Goal: Check status: Check status

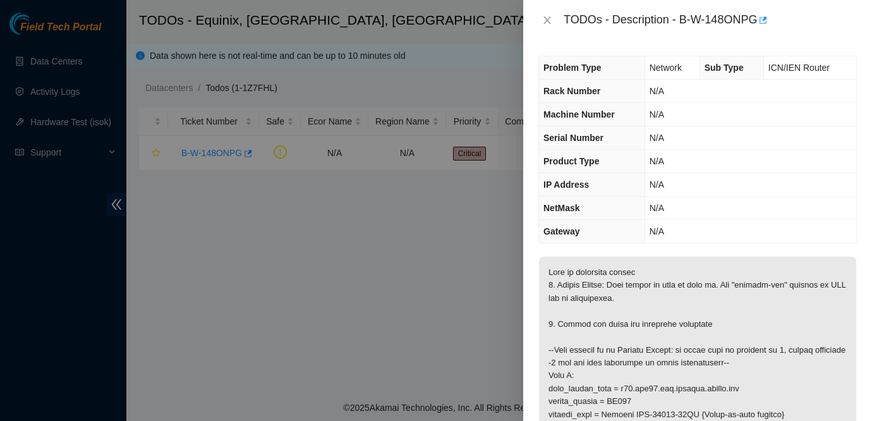
scroll to position [188, 0]
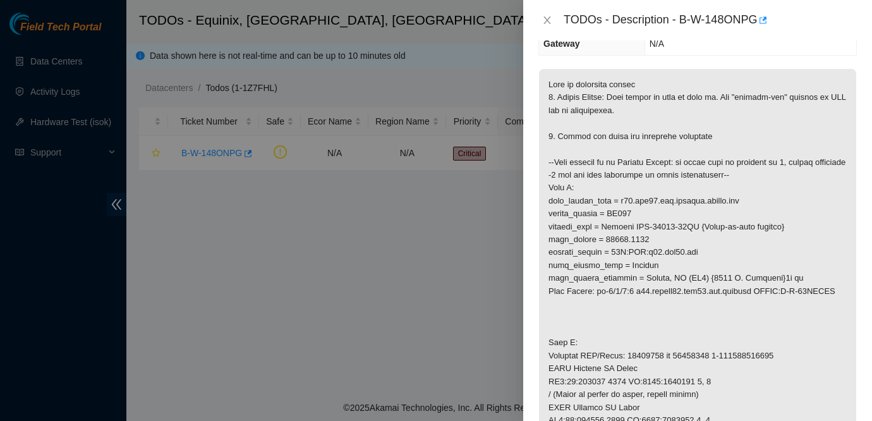
click at [546, 27] on div "TODOs - Description - B-W-148ONPG" at bounding box center [698, 20] width 319 height 20
click at [545, 22] on icon "close" at bounding box center [547, 20] width 7 height 8
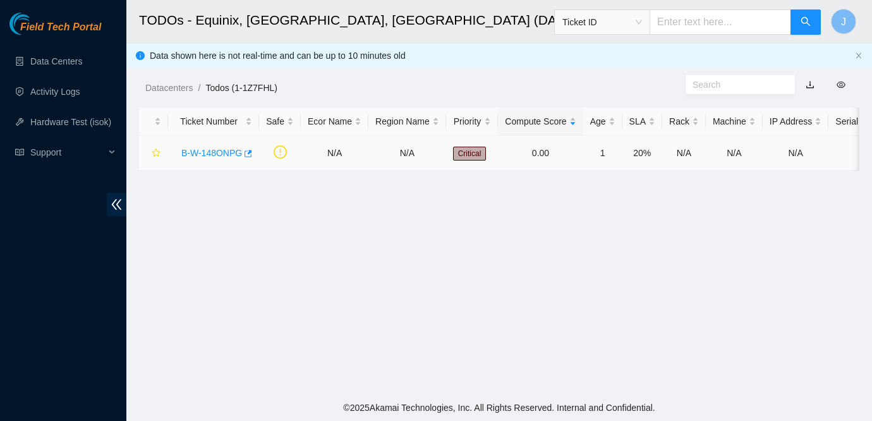
click at [212, 152] on link "B-W-148ONPG" at bounding box center [211, 153] width 61 height 10
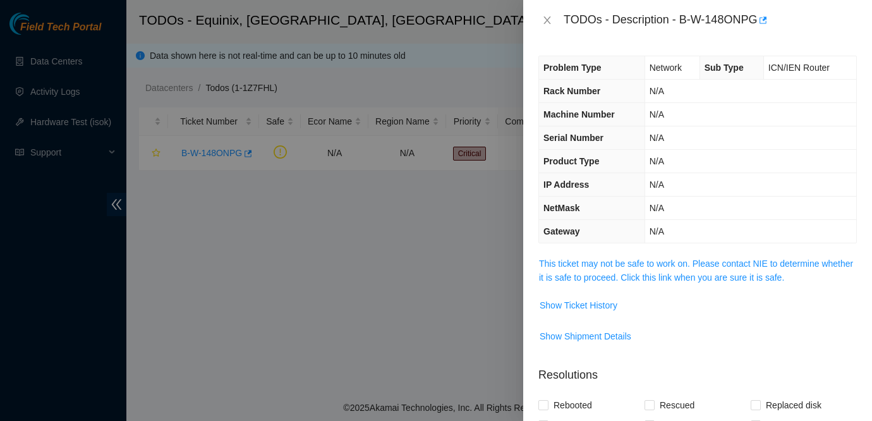
click at [685, 269] on span "This ticket may not be safe to work on. Please contact NIE to determine whether…" at bounding box center [697, 271] width 317 height 28
click at [680, 266] on link "This ticket may not be safe to work on. Please contact NIE to determine whether…" at bounding box center [696, 271] width 314 height 24
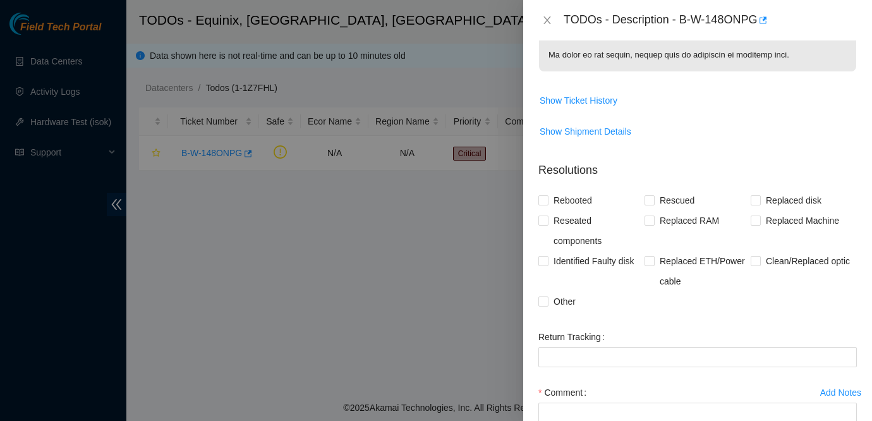
scroll to position [912, 0]
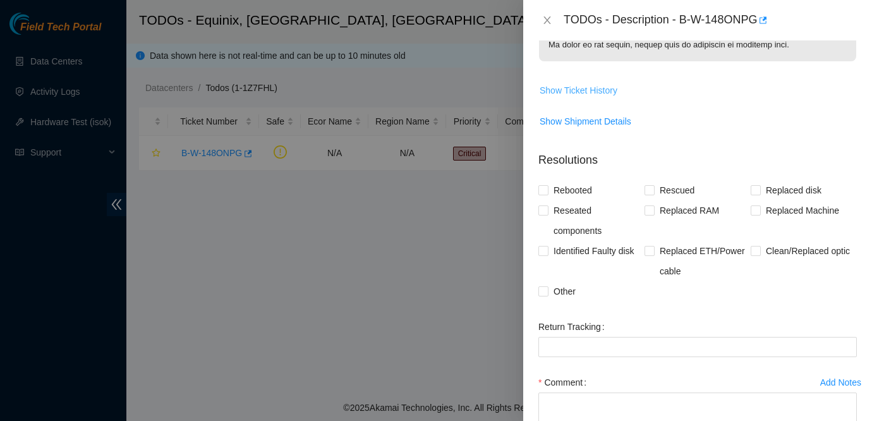
click at [603, 97] on span "Show Ticket History" at bounding box center [579, 90] width 78 height 14
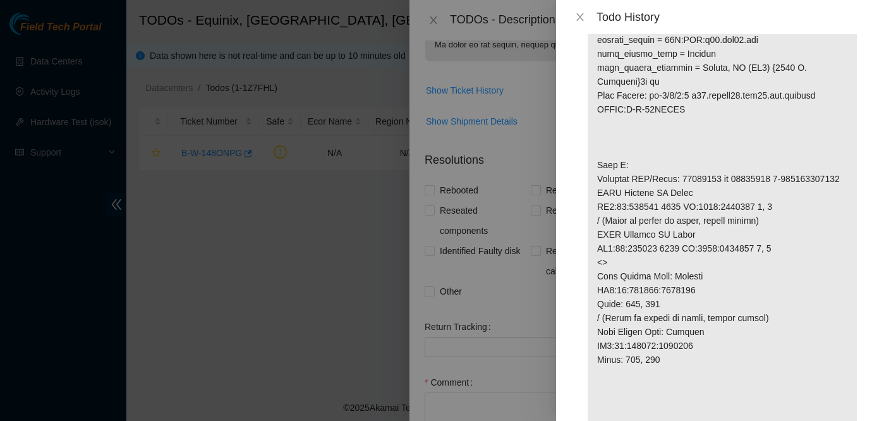
scroll to position [0, 0]
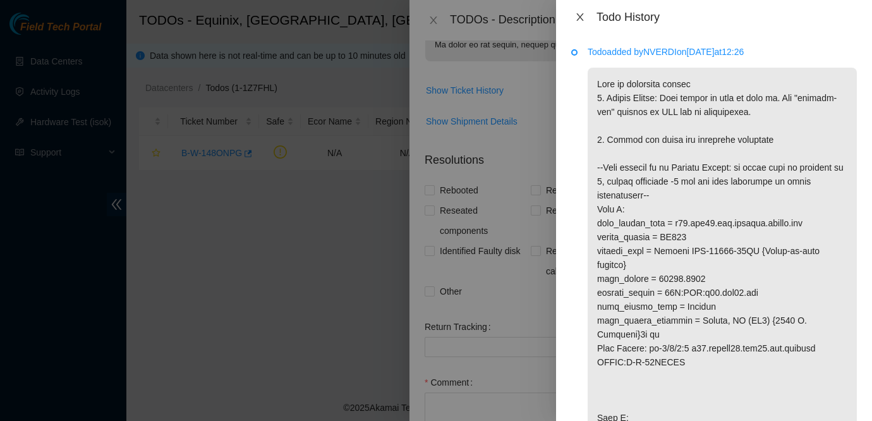
click at [583, 17] on icon "close" at bounding box center [580, 17] width 10 height 10
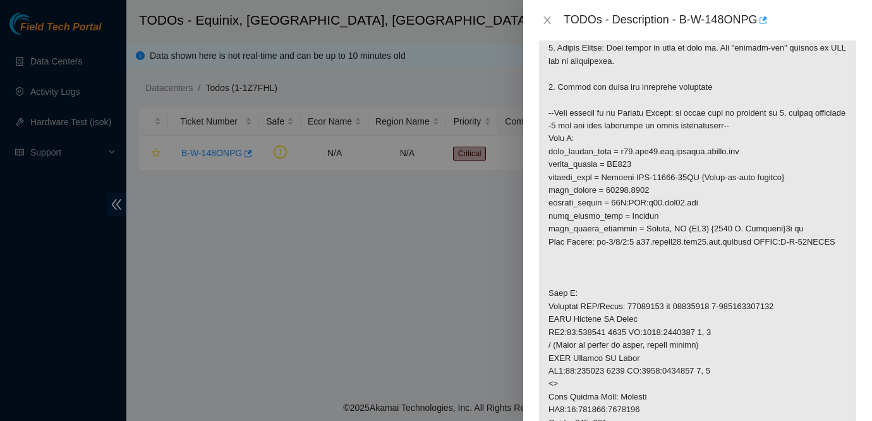
scroll to position [253, 0]
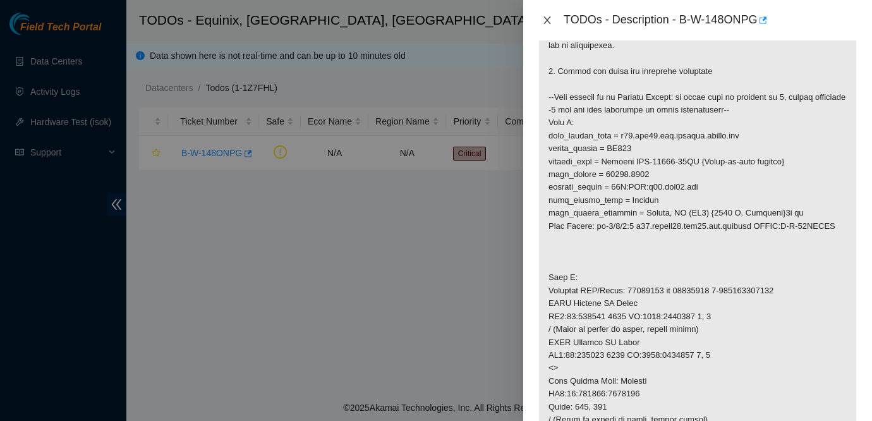
click at [545, 15] on button "Close" at bounding box center [548, 21] width 18 height 12
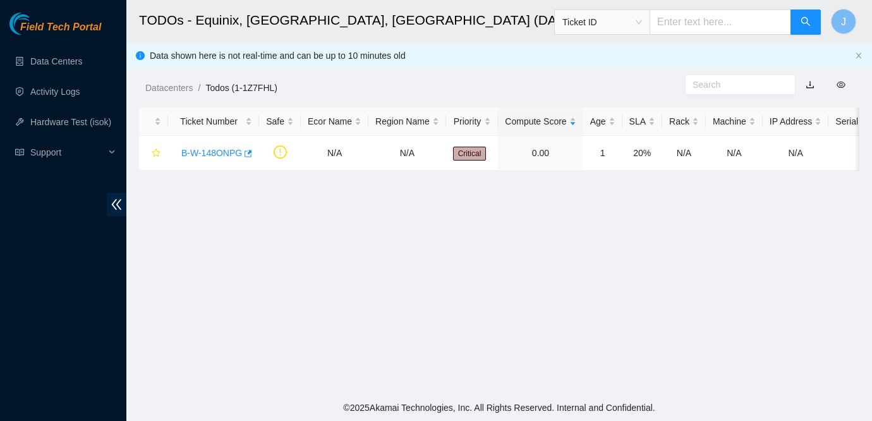
scroll to position [295, 0]
click at [209, 150] on link "B-W-148ONPG" at bounding box center [211, 153] width 61 height 10
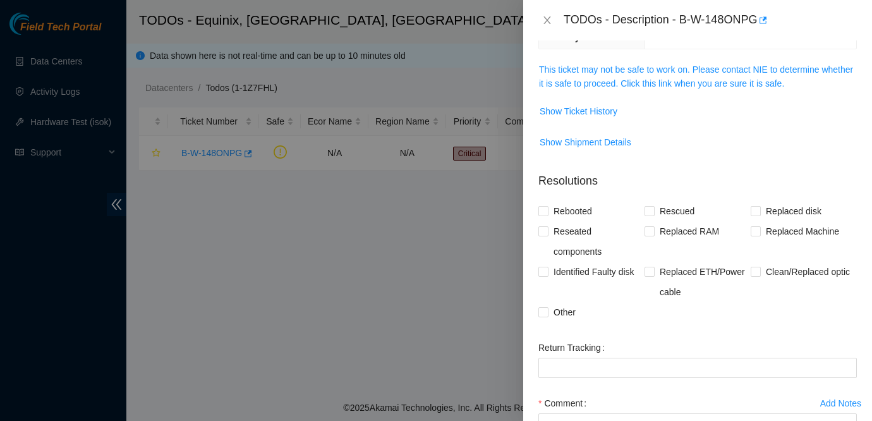
scroll to position [191, 0]
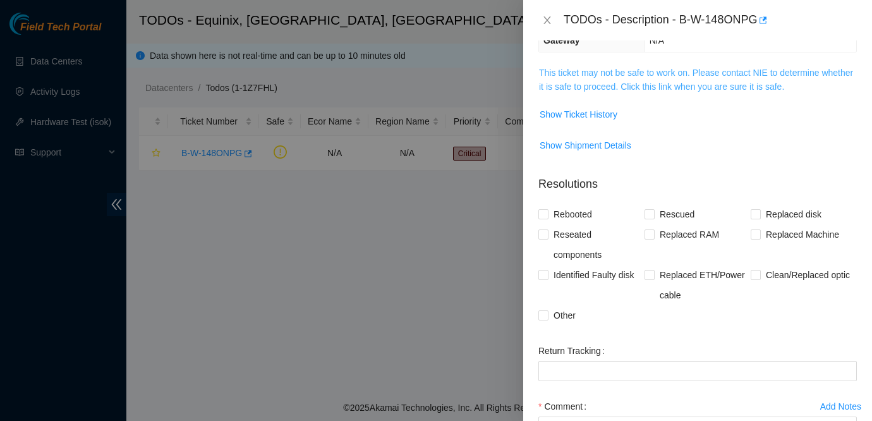
click at [619, 76] on link "This ticket may not be safe to work on. Please contact NIE to determine whether…" at bounding box center [696, 80] width 314 height 24
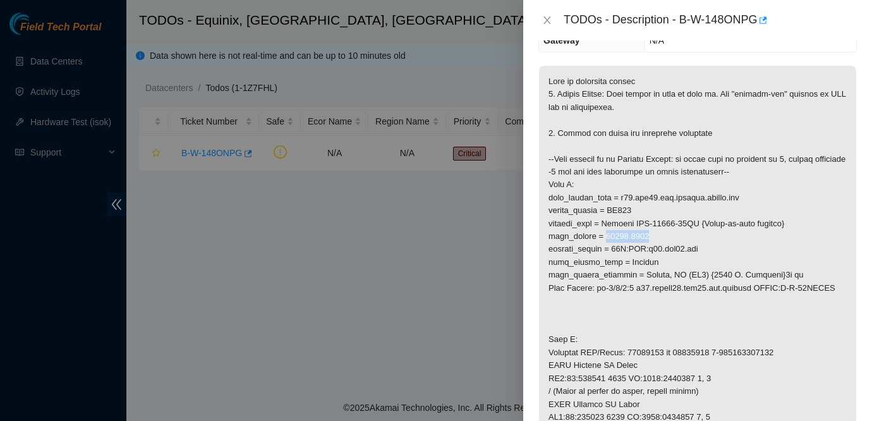
drag, startPoint x: 610, startPoint y: 237, endPoint x: 657, endPoint y: 238, distance: 46.8
click at [657, 238] on p at bounding box center [697, 424] width 317 height 716
copy p "00327.0218"
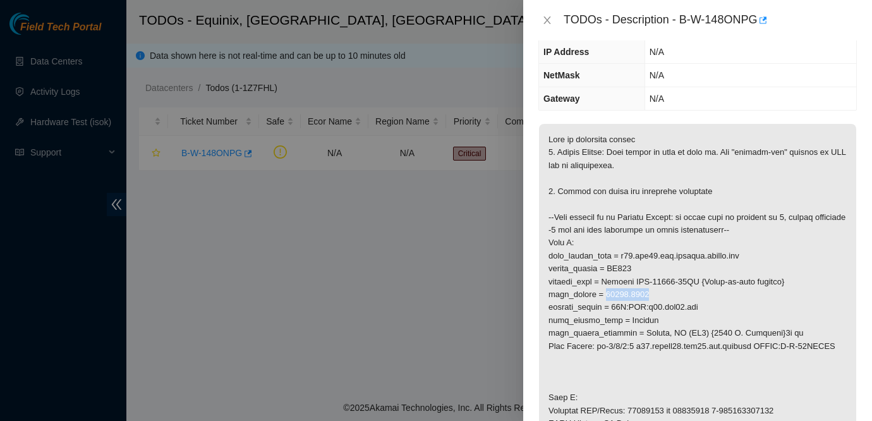
scroll to position [192, 0]
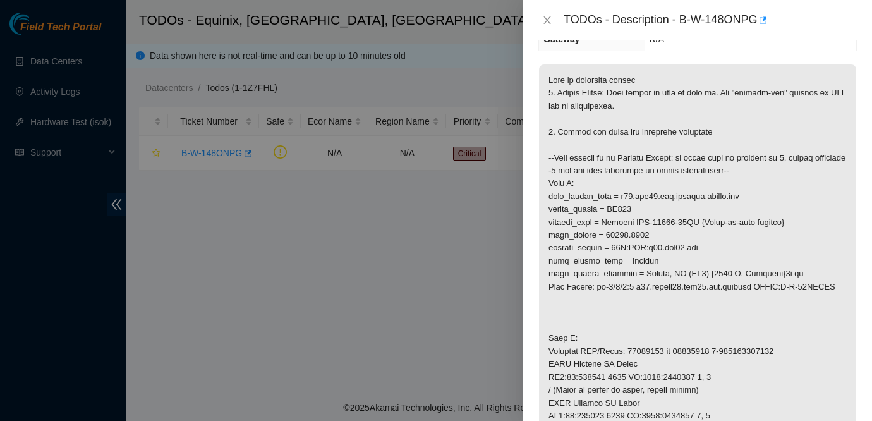
click at [10, 241] on div at bounding box center [436, 210] width 872 height 421
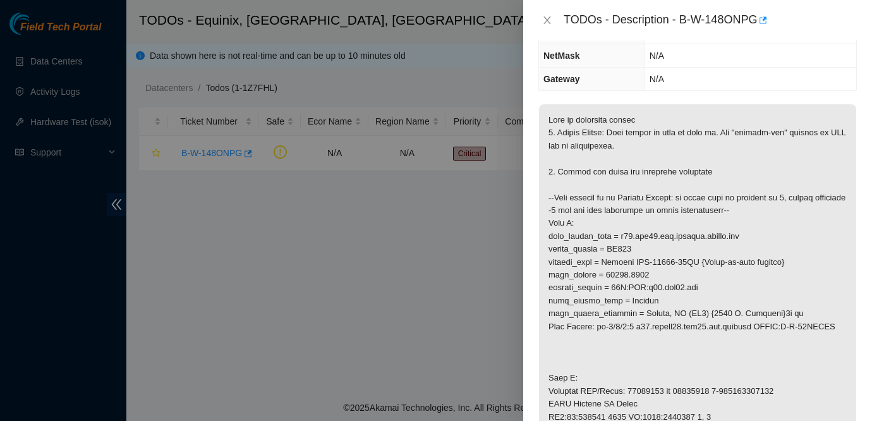
scroll to position [182, 0]
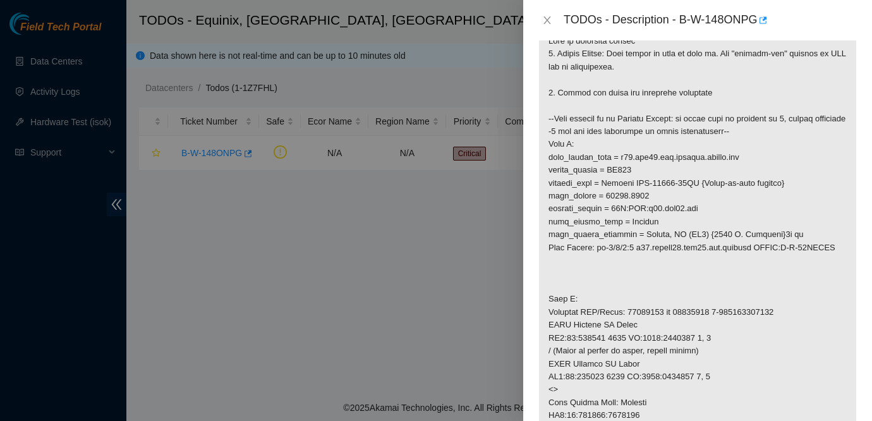
scroll to position [235, 0]
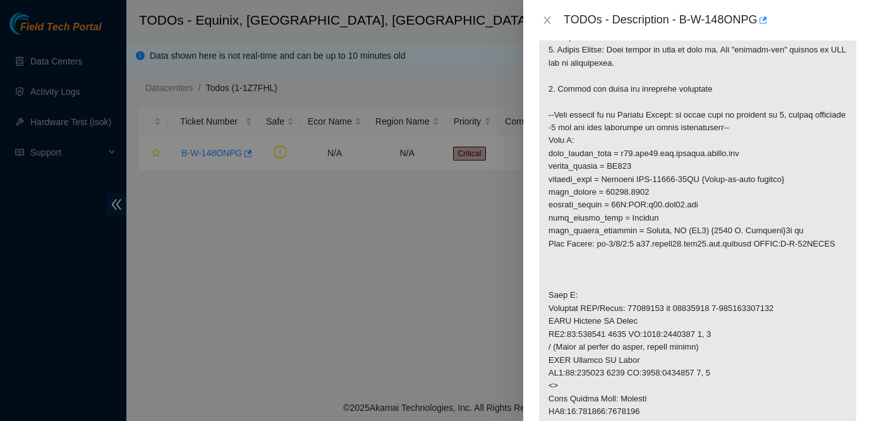
click at [756, 274] on p at bounding box center [697, 379] width 317 height 716
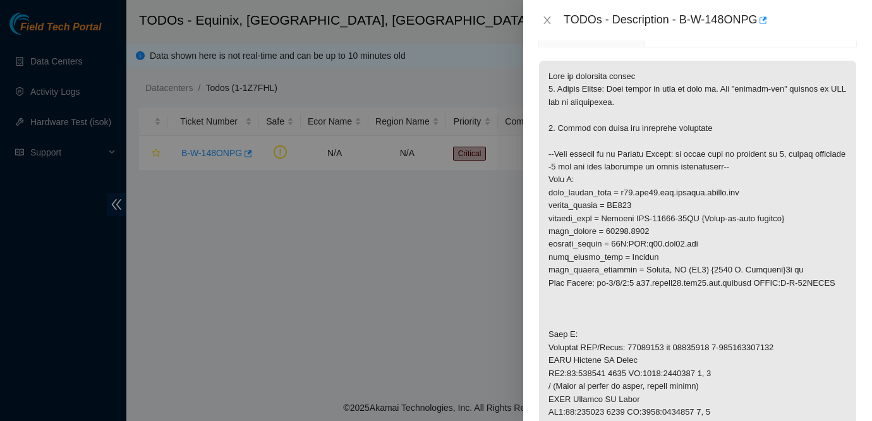
scroll to position [185, 0]
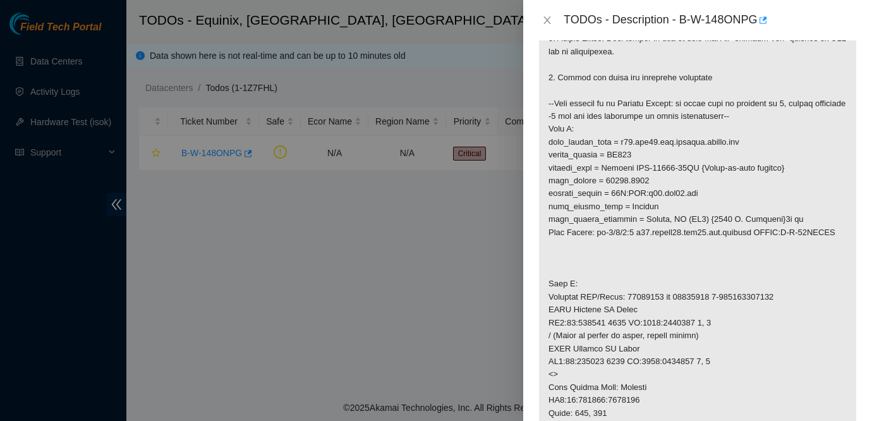
scroll to position [252, 0]
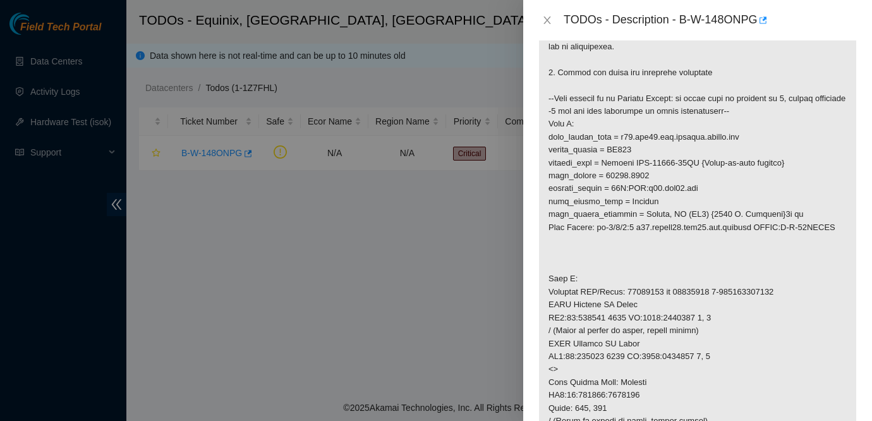
click at [811, 202] on p at bounding box center [697, 363] width 317 height 716
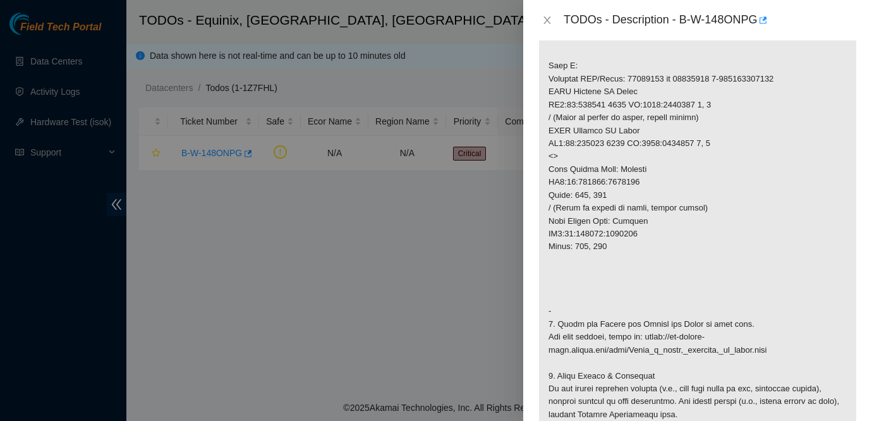
scroll to position [447, 0]
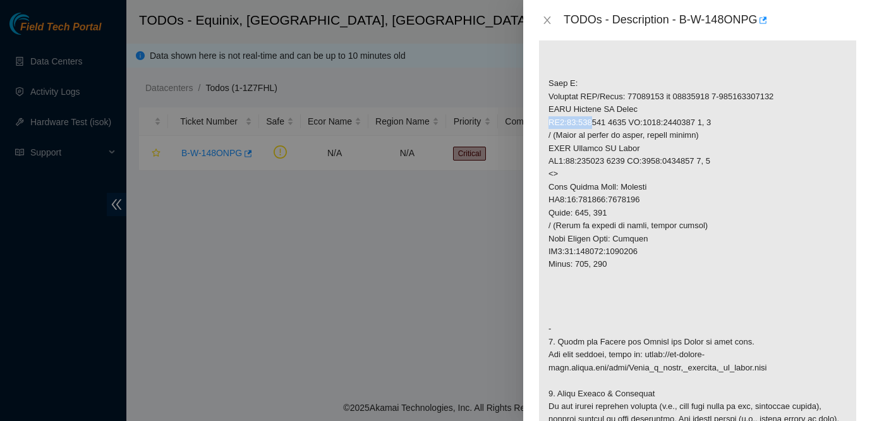
drag, startPoint x: 549, startPoint y: 134, endPoint x: 596, endPoint y: 138, distance: 46.9
click at [596, 138] on p at bounding box center [697, 168] width 317 height 716
click at [692, 226] on p at bounding box center [697, 168] width 317 height 716
drag, startPoint x: 568, startPoint y: 137, endPoint x: 612, endPoint y: 138, distance: 44.3
click at [612, 138] on p at bounding box center [697, 168] width 317 height 716
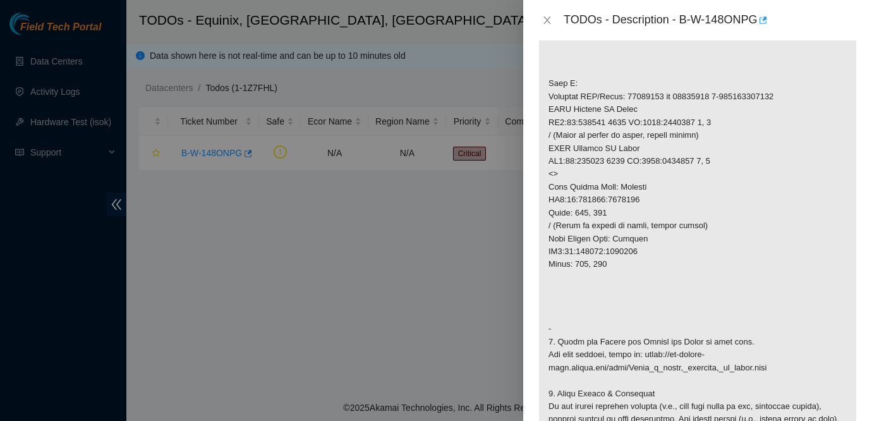
click at [630, 138] on p at bounding box center [697, 168] width 317 height 716
drag, startPoint x: 581, startPoint y: 135, endPoint x: 632, endPoint y: 139, distance: 51.4
click at [632, 139] on p at bounding box center [697, 168] width 317 height 716
copy p "000327 0211"
click at [730, 178] on p at bounding box center [697, 168] width 317 height 716
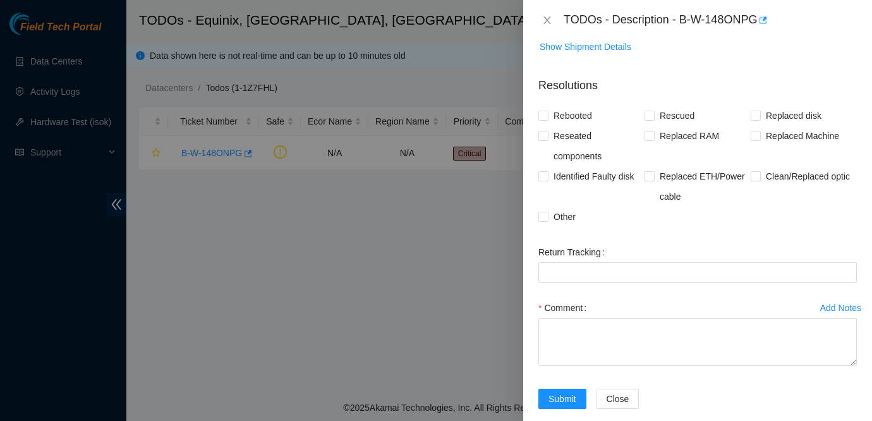
scroll to position [987, 0]
click at [766, 92] on p "Resolutions" at bounding box center [698, 79] width 319 height 27
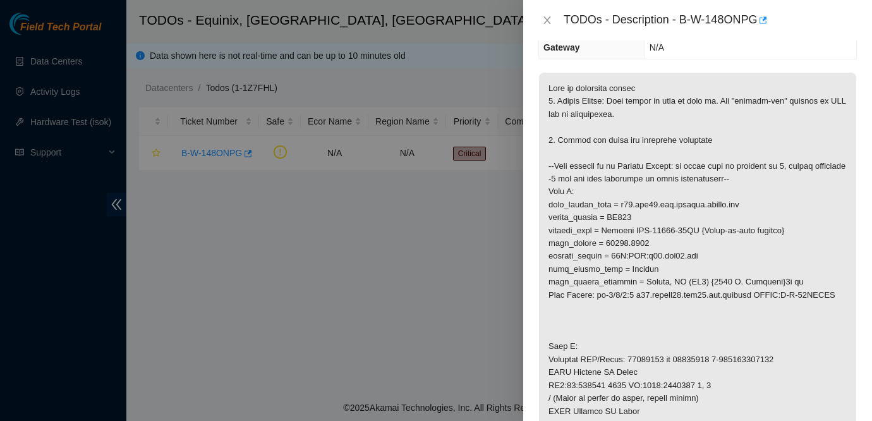
scroll to position [245, 0]
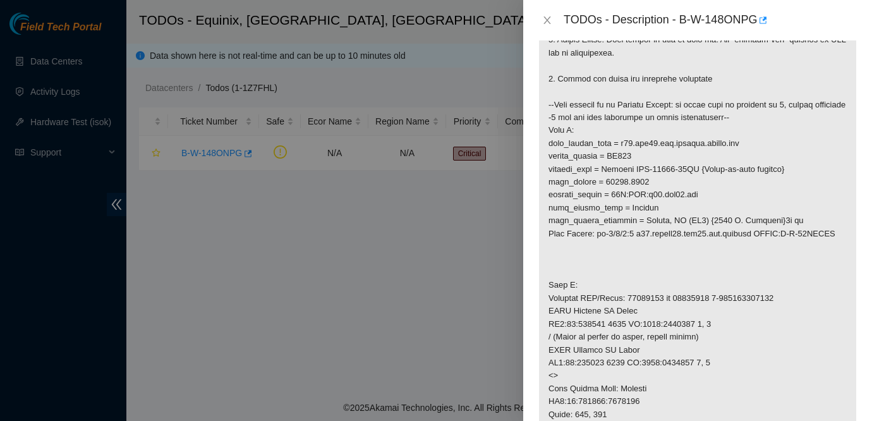
click at [750, 260] on p at bounding box center [697, 369] width 317 height 716
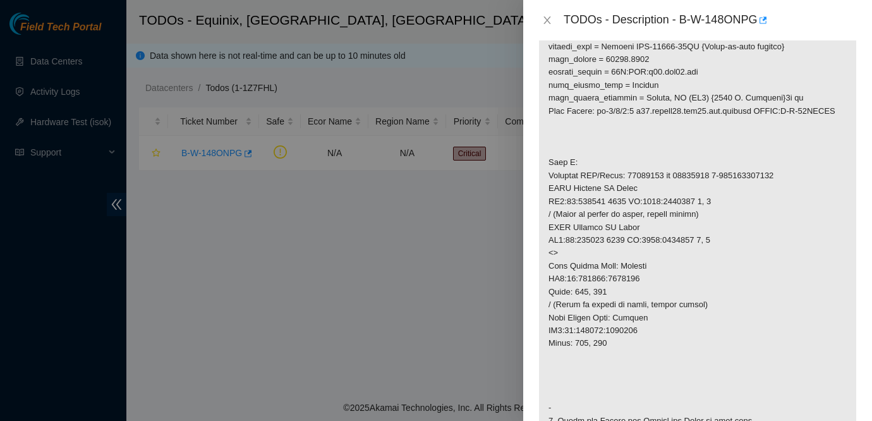
scroll to position [369, 0]
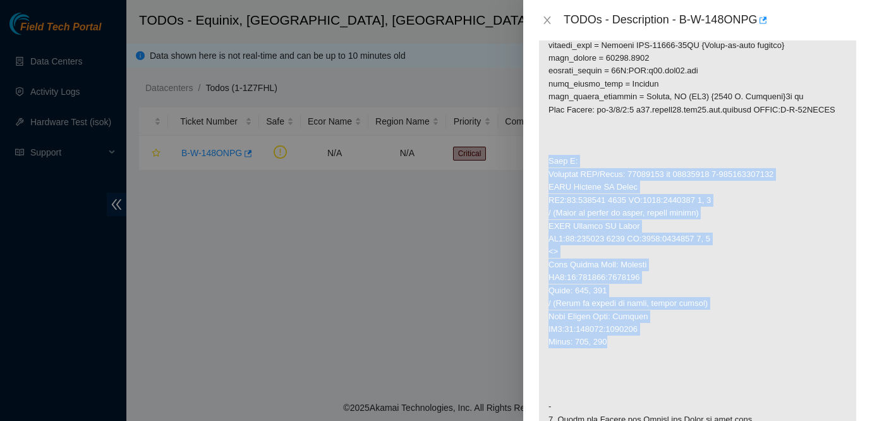
drag, startPoint x: 547, startPoint y: 173, endPoint x: 630, endPoint y: 356, distance: 201.2
click at [630, 356] on p at bounding box center [697, 245] width 317 height 716
copy p "Side Z: Provider CID/Label: 22529698 or 22529699 1-227262822166 USID Cabinet PP…"
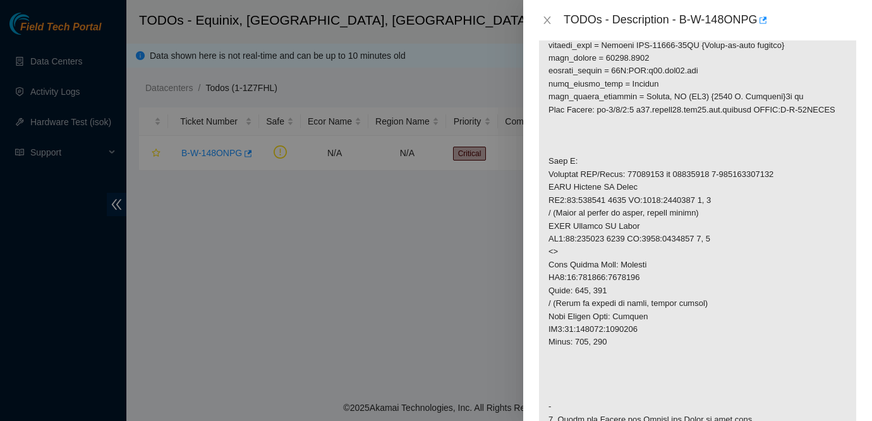
click at [761, 152] on p at bounding box center [697, 245] width 317 height 716
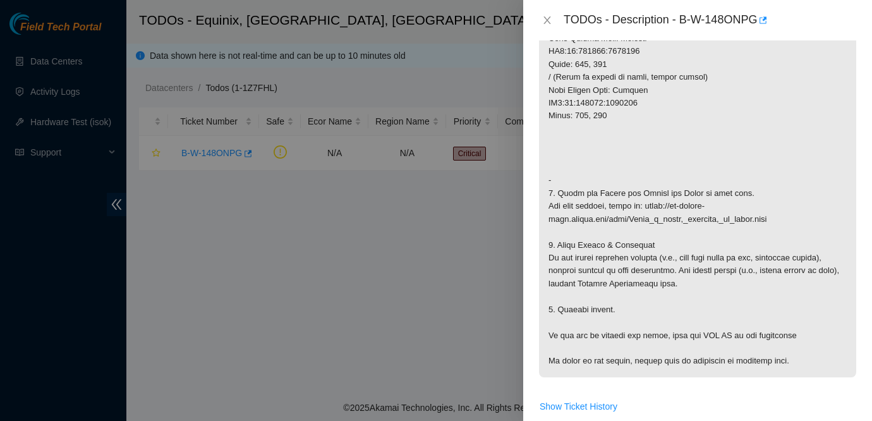
scroll to position [596, 0]
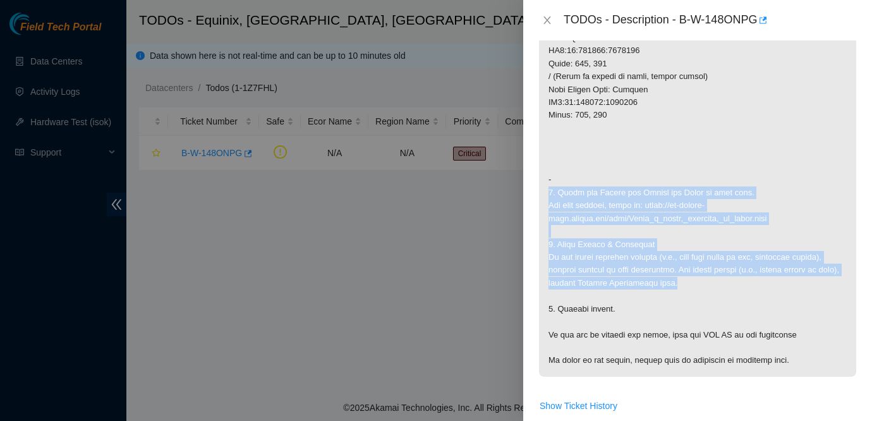
drag, startPoint x: 547, startPoint y: 205, endPoint x: 776, endPoint y: 292, distance: 244.9
click at [776, 292] on p at bounding box center [697, 19] width 317 height 716
copy p "3. Clean and Reseat the Optics and Fiber on both ends. For full details, refer …"
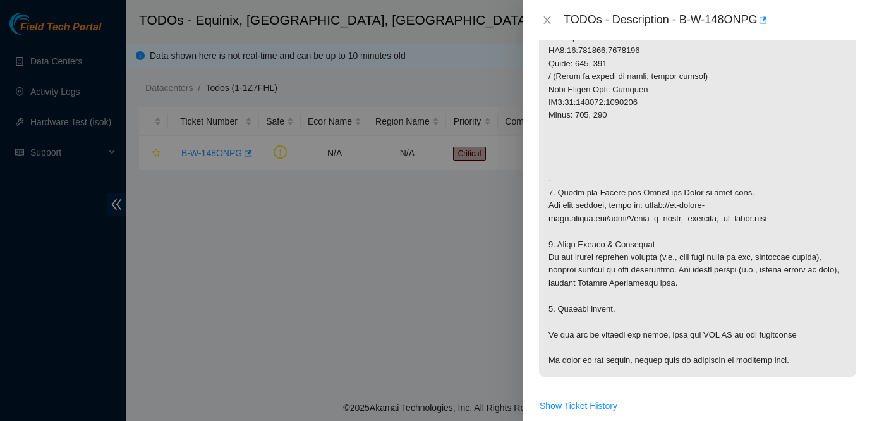
click at [682, 18] on div "TODOs - Description - B-W-148ONPG" at bounding box center [710, 20] width 293 height 20
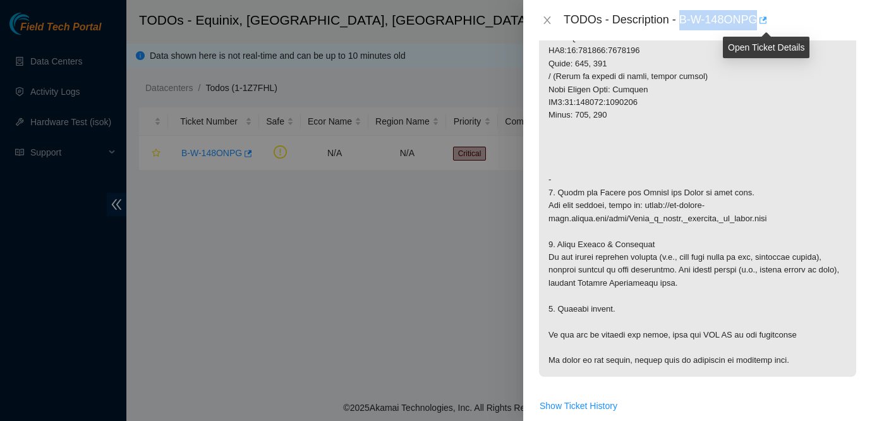
drag, startPoint x: 682, startPoint y: 18, endPoint x: 766, endPoint y: 23, distance: 84.2
click at [766, 23] on div "TODOs - Description - B-W-148ONPG" at bounding box center [710, 20] width 293 height 20
copy div "B-W-148ONPG"
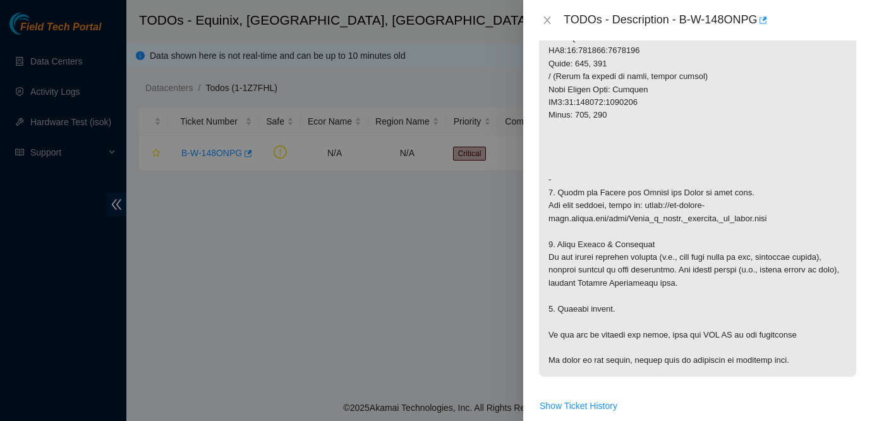
click at [13, 294] on div at bounding box center [436, 210] width 872 height 421
click at [802, 183] on p at bounding box center [697, 19] width 317 height 716
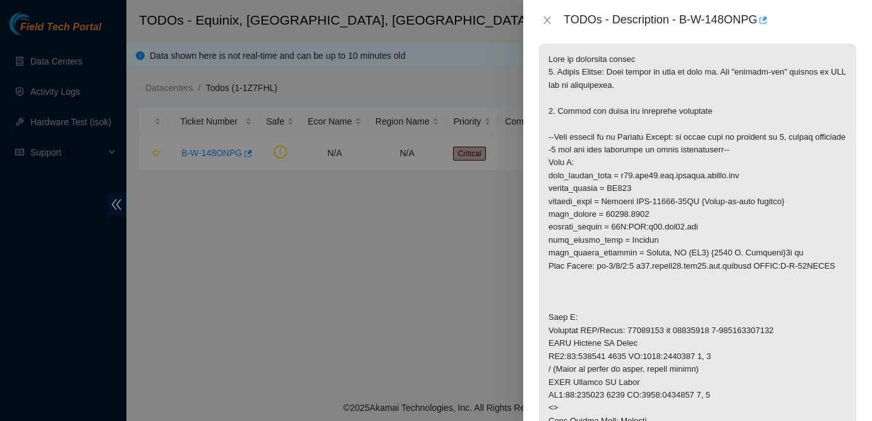
scroll to position [0, 0]
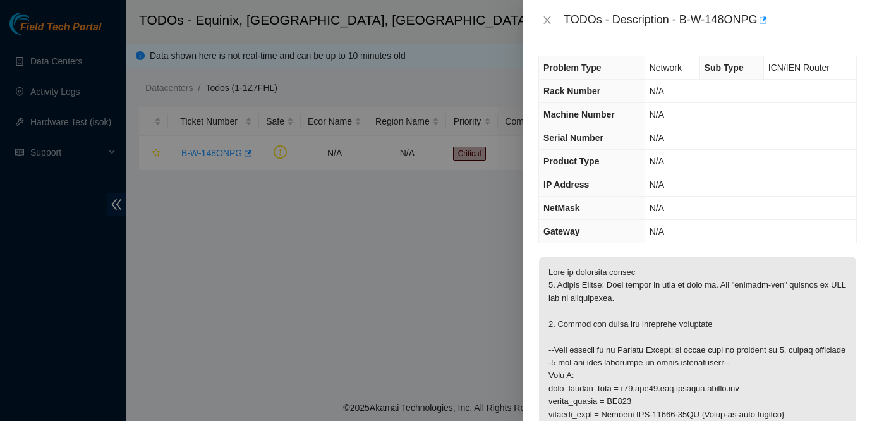
click at [787, 221] on td "N/A" at bounding box center [751, 231] width 212 height 23
click at [804, 219] on td "N/A" at bounding box center [751, 208] width 212 height 23
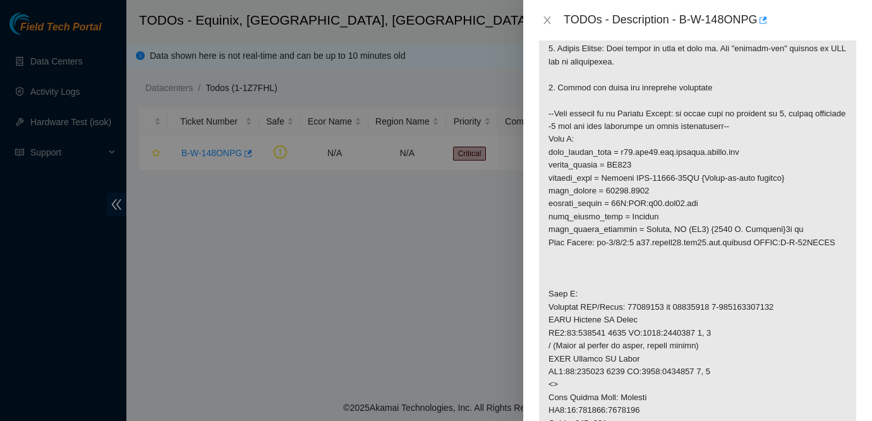
scroll to position [238, 0]
click at [687, 21] on div "TODOs - Description - B-W-148ONPG" at bounding box center [710, 20] width 293 height 20
drag, startPoint x: 684, startPoint y: 20, endPoint x: 762, endPoint y: 21, distance: 77.8
click at [762, 21] on div "TODOs - Description - B-W-148ONPG" at bounding box center [710, 20] width 293 height 20
copy div "B-W-148ONPG"
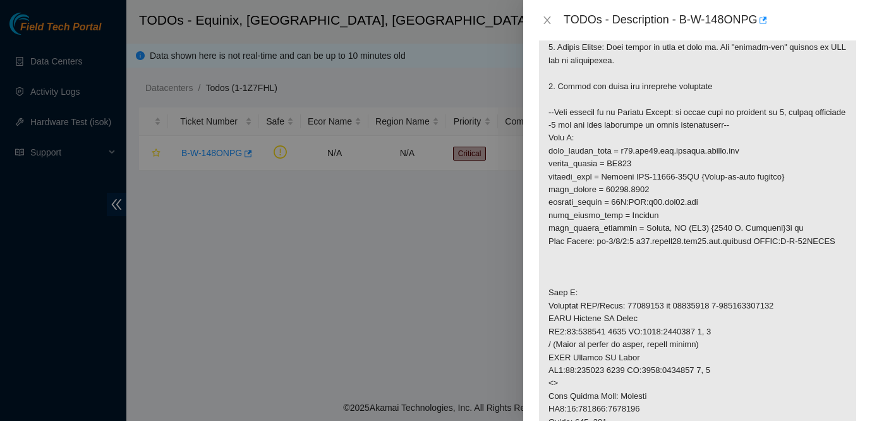
click at [721, 200] on p at bounding box center [697, 377] width 317 height 716
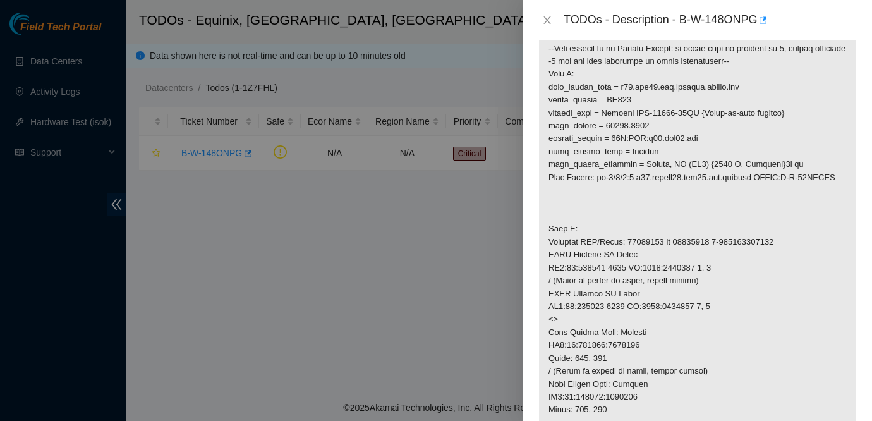
scroll to position [336, 0]
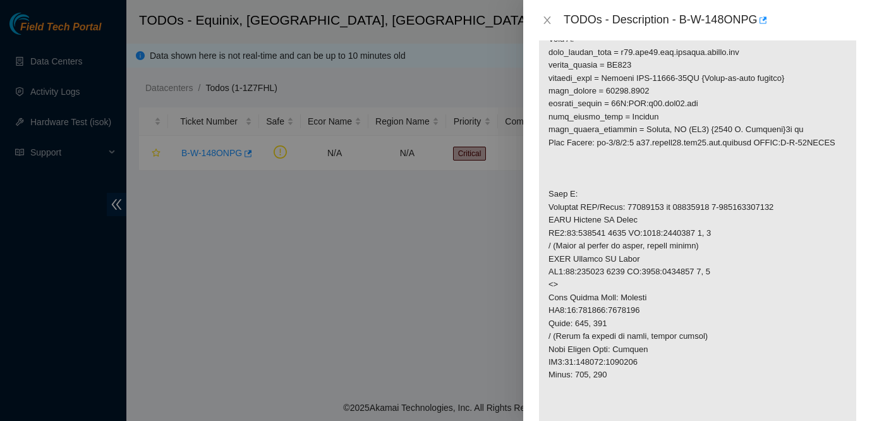
click at [22, 229] on div at bounding box center [436, 210] width 872 height 421
click at [546, 20] on icon "close" at bounding box center [547, 20] width 10 height 10
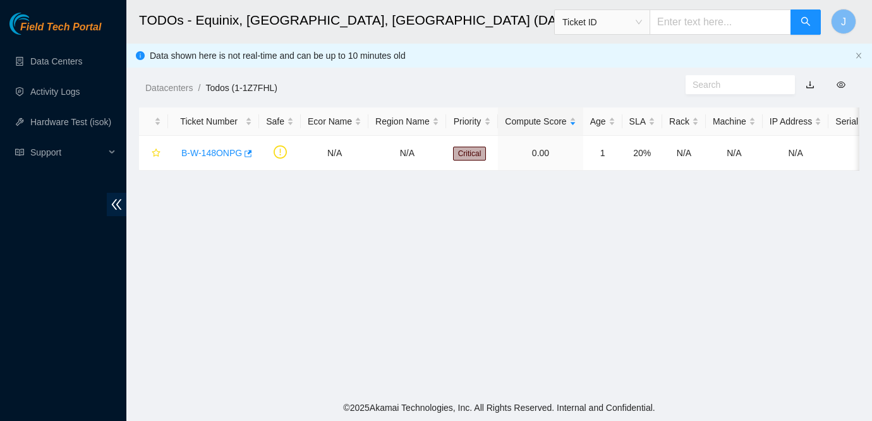
scroll to position [326, 0]
click at [703, 272] on main "TODOs - Equinix, Dallas, TX (DA1) {1950 N. Stemmons}5b gr Ticket ID J Data show…" at bounding box center [499, 197] width 746 height 394
click at [224, 156] on link "B-W-148ONPG" at bounding box center [211, 153] width 61 height 10
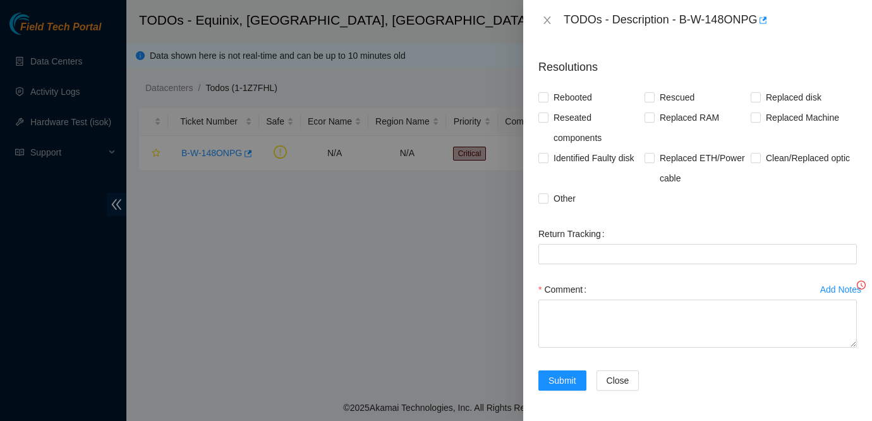
scroll to position [308, 0]
click at [14, 248] on div at bounding box center [436, 210] width 872 height 421
drag, startPoint x: 683, startPoint y: 20, endPoint x: 759, endPoint y: 28, distance: 77.0
click at [759, 28] on div "TODOs - Description - B-W-148ONPG" at bounding box center [710, 20] width 293 height 20
copy div "B-W-148ONPG"
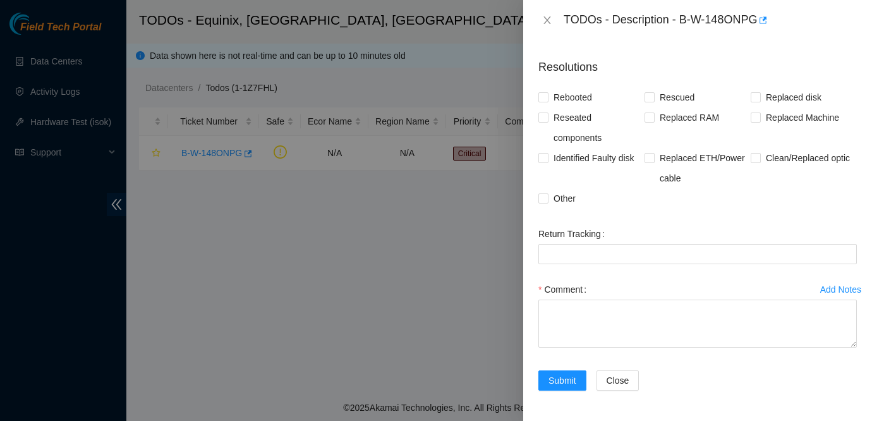
click at [716, 218] on form "Resolutions Rebooted Rescued Replaced disk Reseated components Replaced RAM Rep…" at bounding box center [698, 227] width 319 height 357
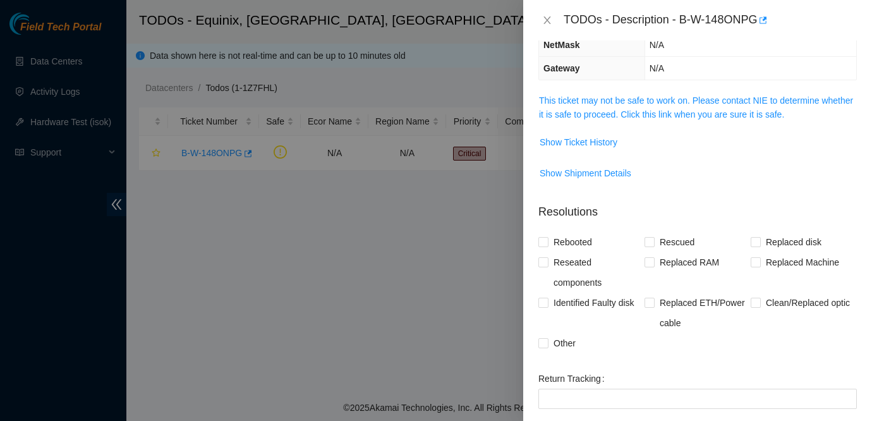
scroll to position [101, 0]
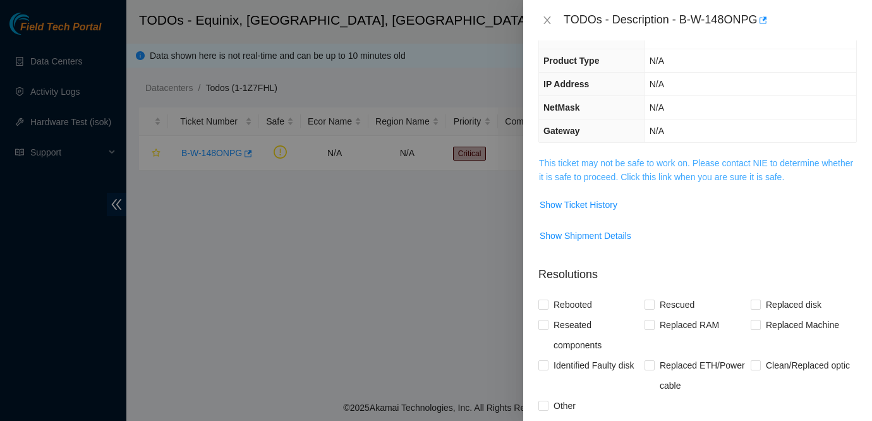
click at [682, 166] on link "This ticket may not be safe to work on. Please contact NIE to determine whether…" at bounding box center [696, 170] width 314 height 24
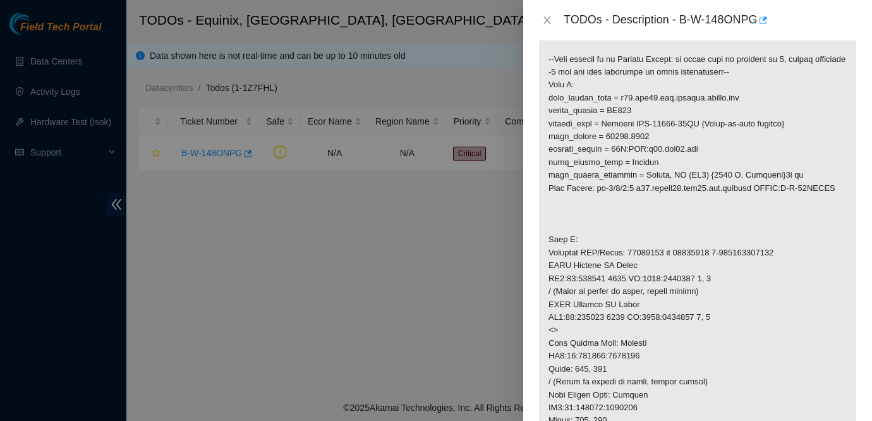
scroll to position [301, 0]
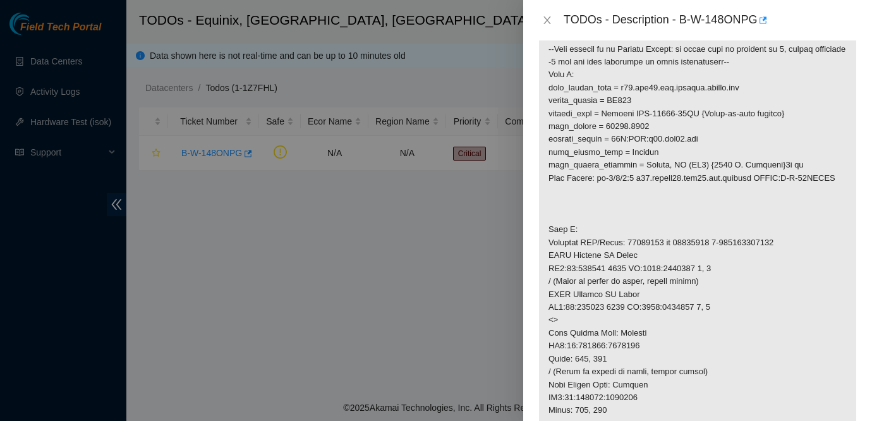
click at [781, 158] on p at bounding box center [697, 314] width 317 height 716
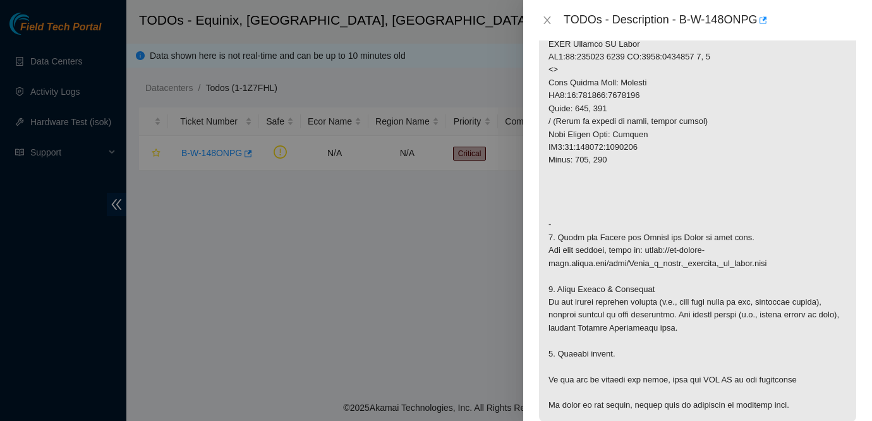
scroll to position [559, 0]
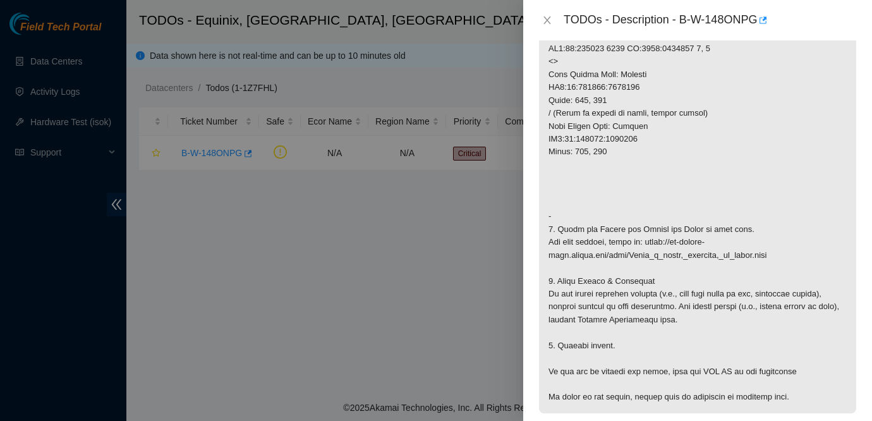
click at [698, 182] on p at bounding box center [697, 55] width 317 height 716
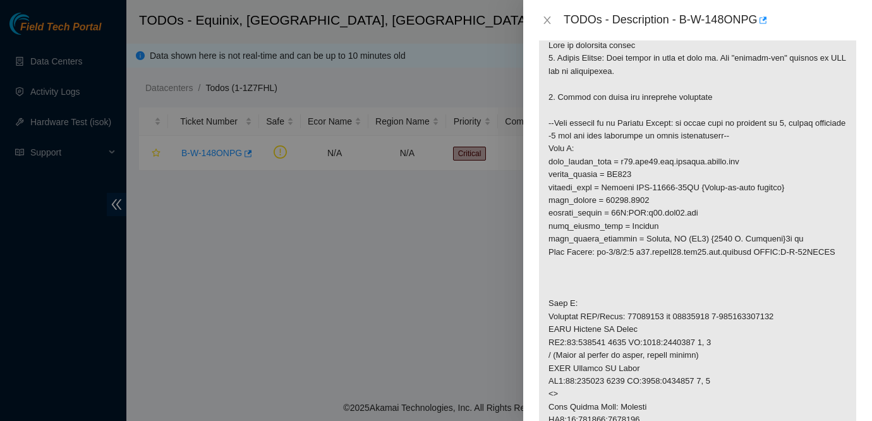
scroll to position [214, 0]
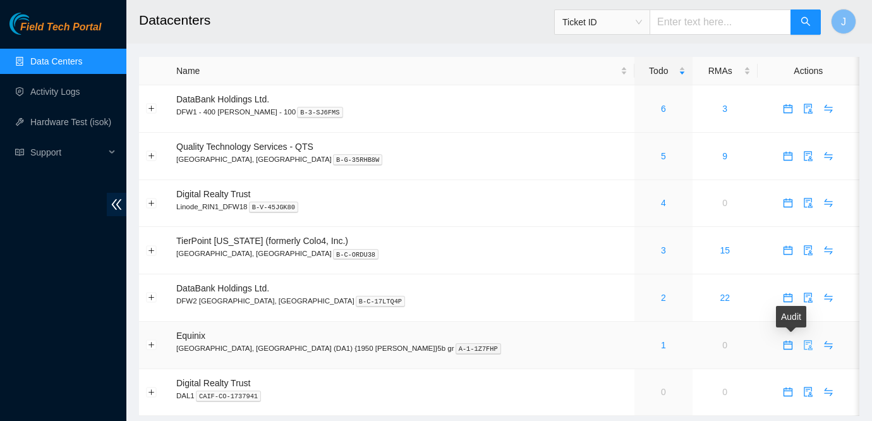
click at [804, 345] on icon "audit" at bounding box center [809, 345] width 10 height 10
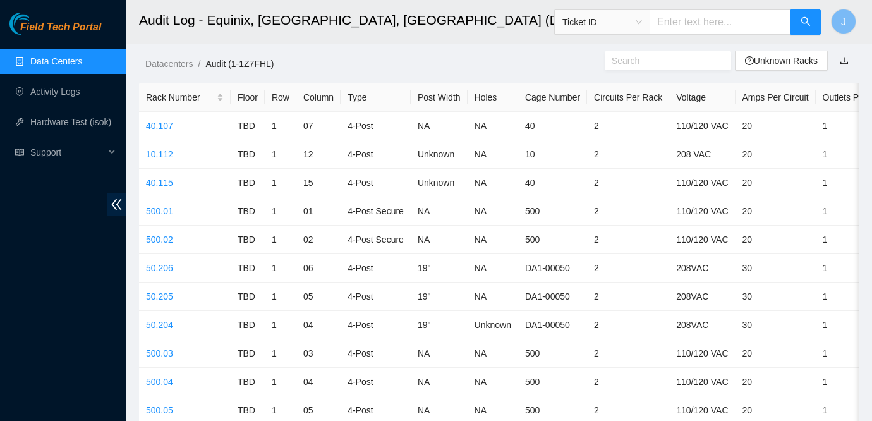
click at [652, 66] on input "text" at bounding box center [663, 61] width 102 height 14
paste input "00327.0218"
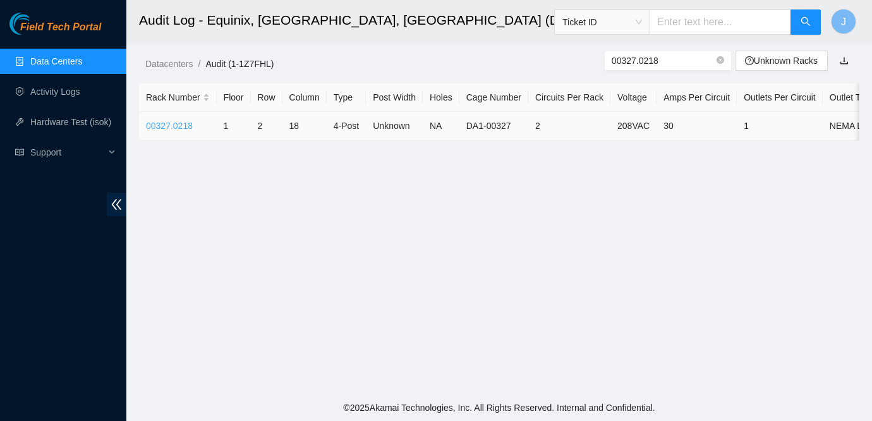
type input "00327.0218"
click at [162, 123] on link "00327.0218" at bounding box center [169, 126] width 47 height 10
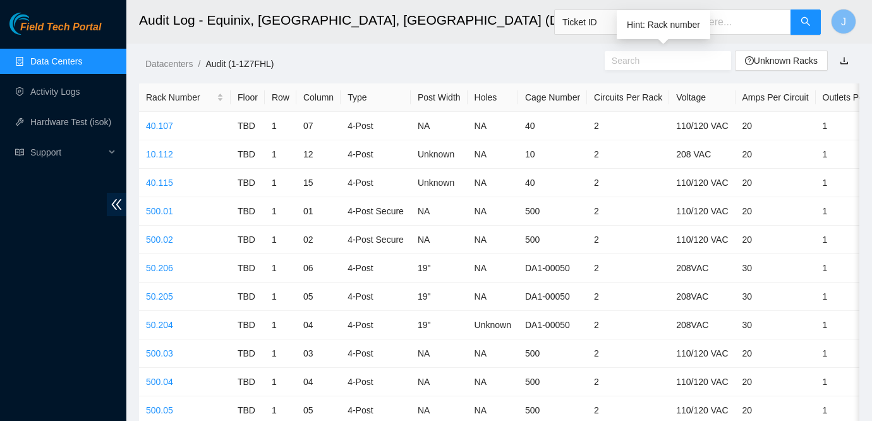
click at [682, 60] on input "text" at bounding box center [663, 61] width 102 height 14
paste input "00327.0218"
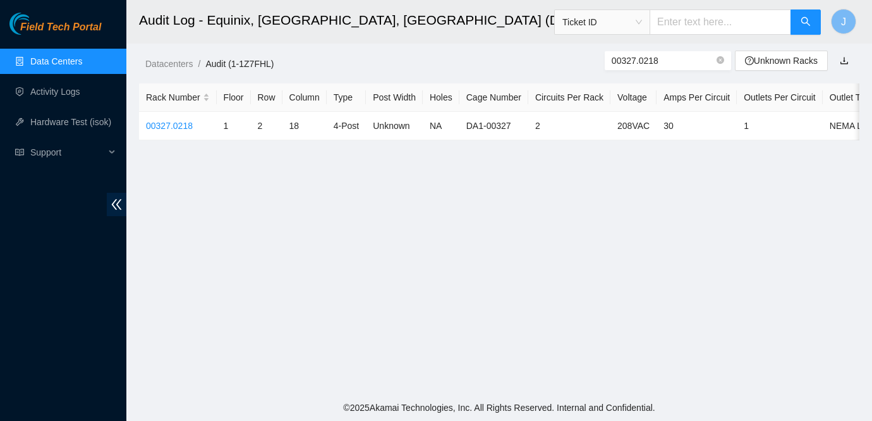
type input "00327.0218"
click at [12, 233] on div "Field Tech Portal Data Centers Activity Logs Hardware Test (isok) Support" at bounding box center [63, 217] width 126 height 408
click at [58, 66] on link "Data Centers" at bounding box center [56, 61] width 52 height 10
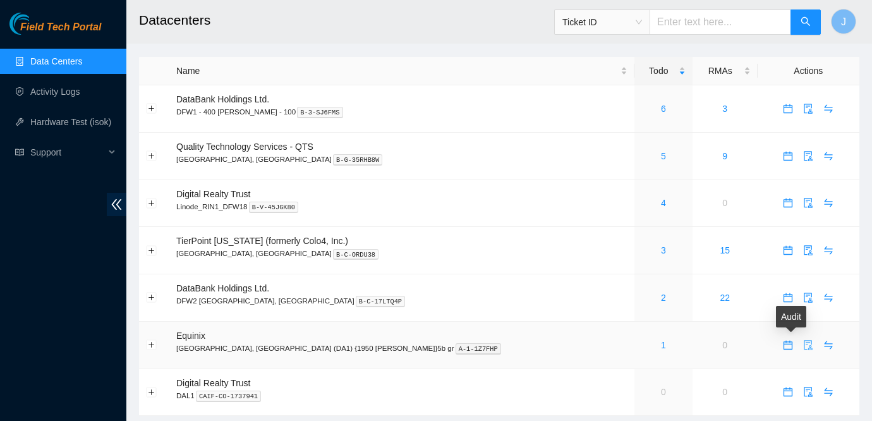
click at [805, 345] on icon "audit" at bounding box center [809, 345] width 8 height 10
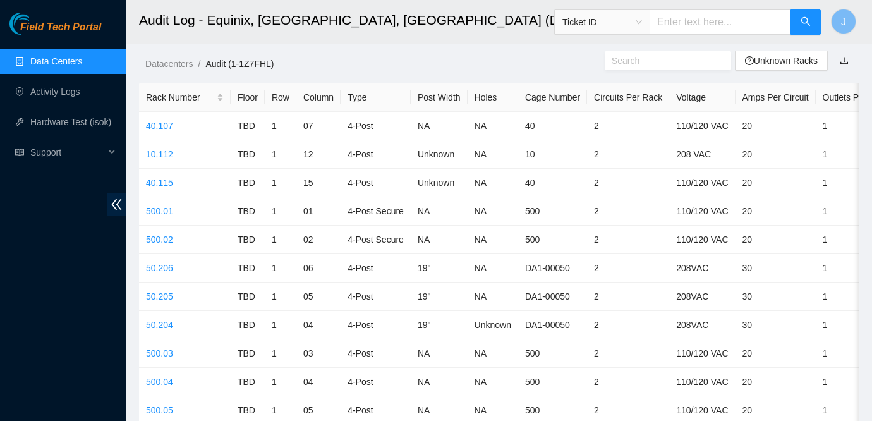
click at [615, 61] on input "text" at bounding box center [663, 61] width 102 height 14
paste input "000327 0211"
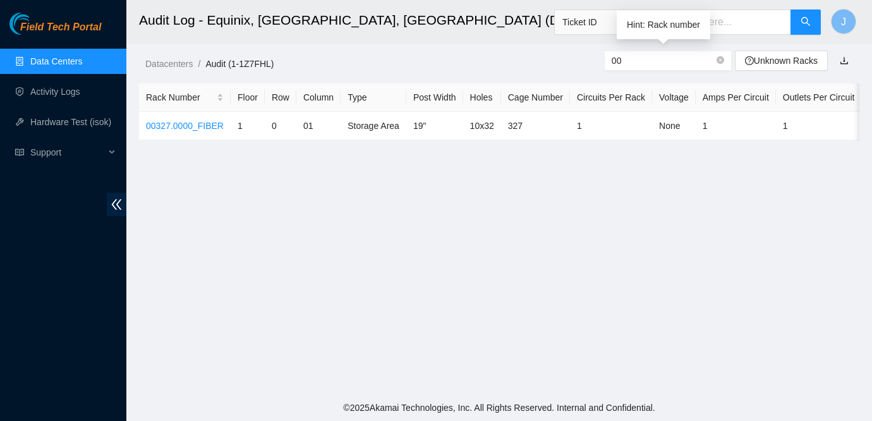
type input "0"
